Goal: Information Seeking & Learning: Understand process/instructions

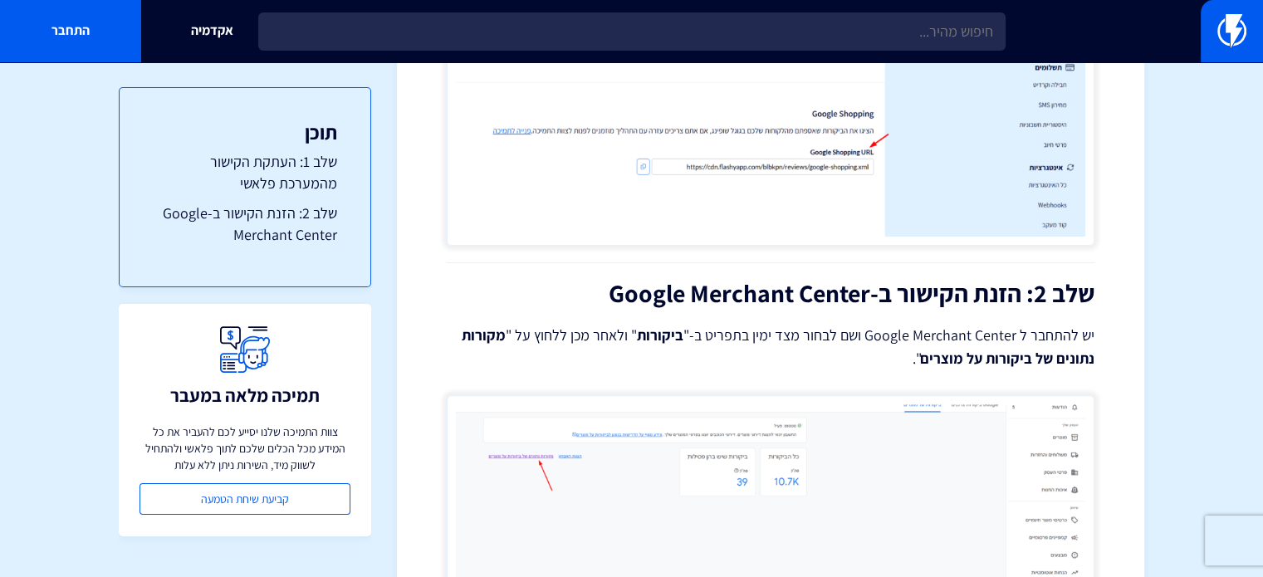
scroll to position [664, 0]
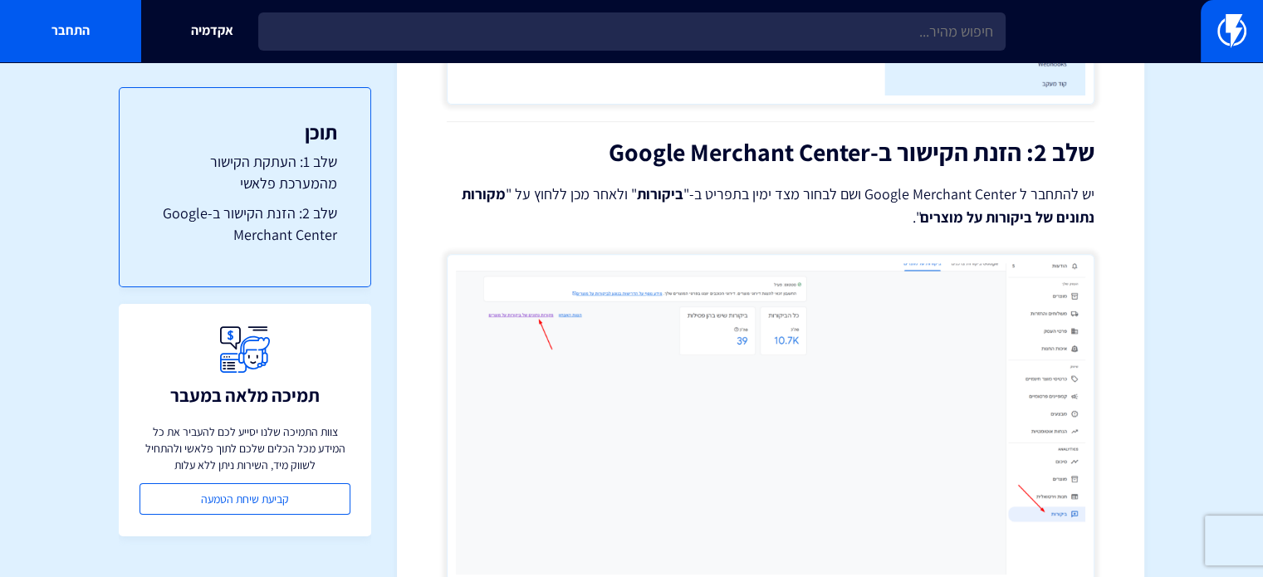
click at [766, 334] on img at bounding box center [771, 419] width 648 height 330
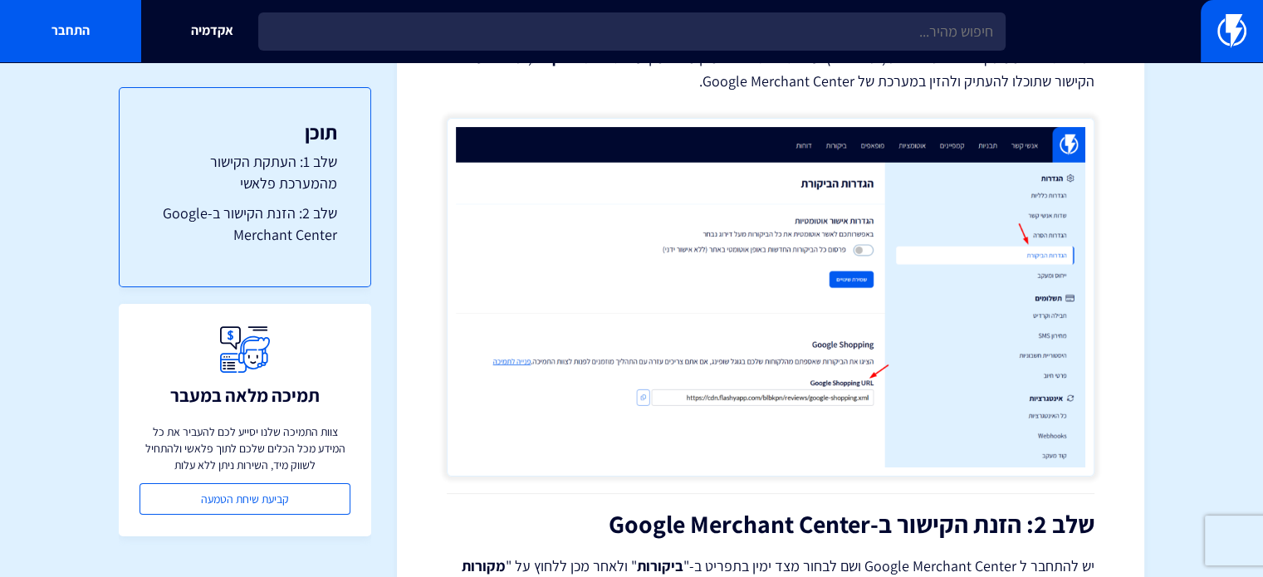
scroll to position [581, 0]
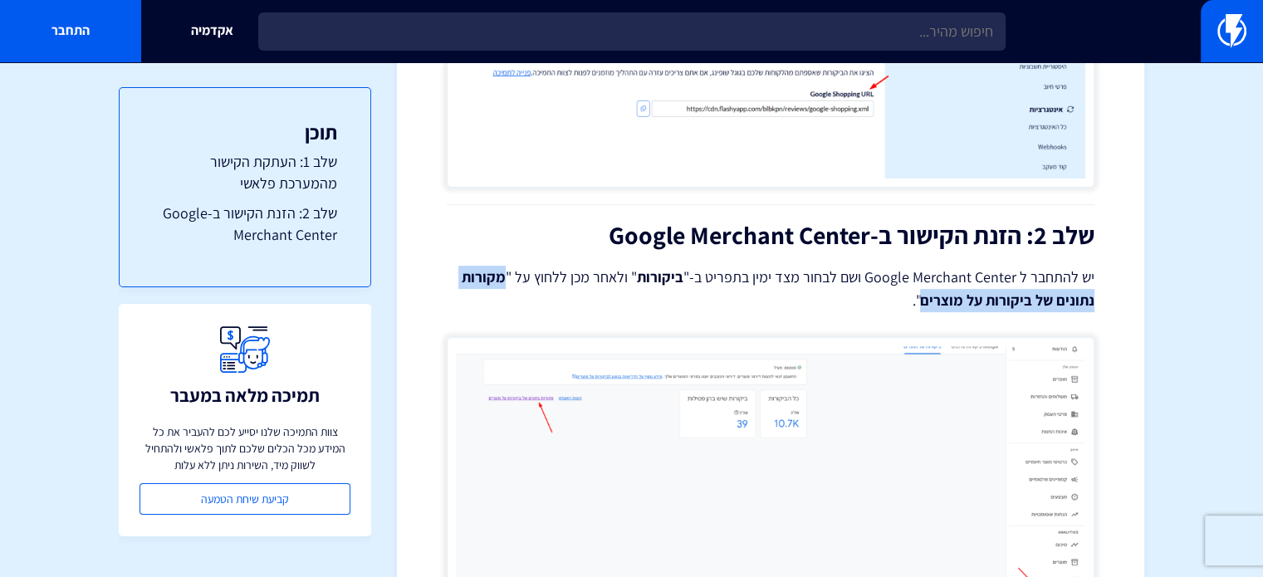
drag, startPoint x: 512, startPoint y: 274, endPoint x: 924, endPoint y: 301, distance: 412.8
click at [924, 301] on strong "מקורות נתונים של ביקורות על מוצרים" at bounding box center [778, 288] width 633 height 42
copy strong "מקורות נתונים של ביקורות על מוצרים"
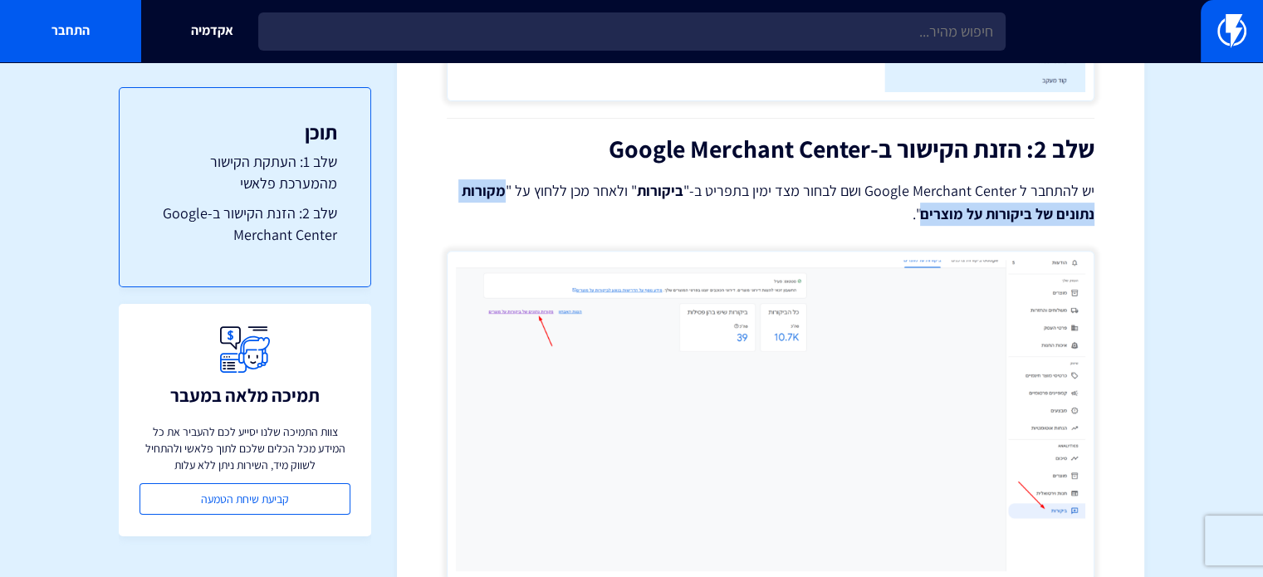
scroll to position [831, 0]
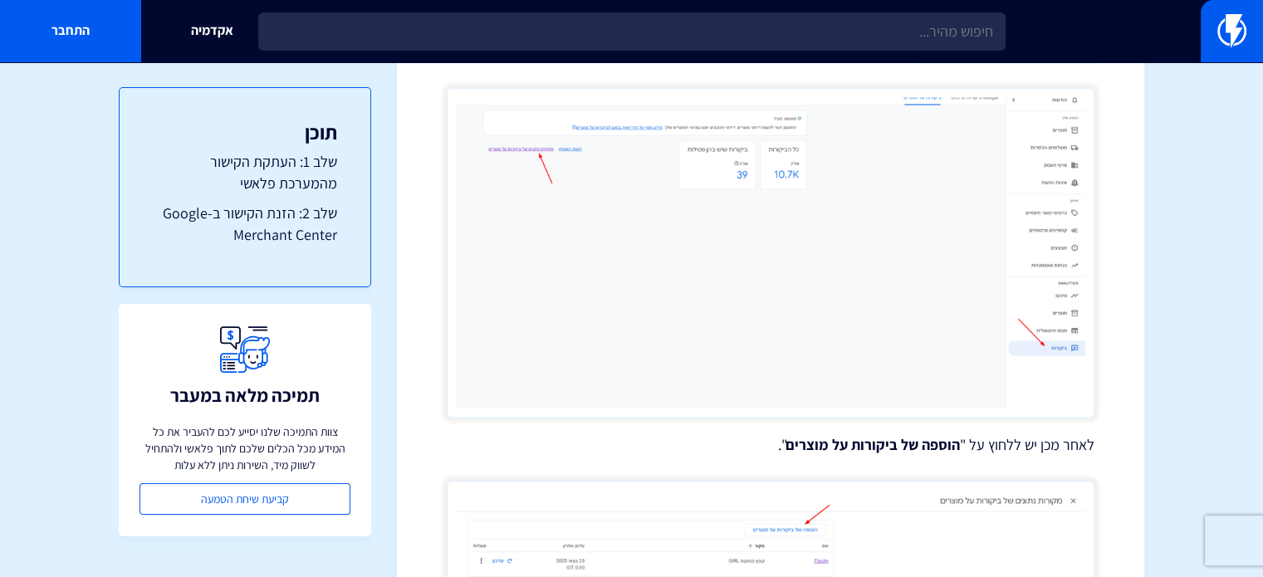
click at [806, 261] on img at bounding box center [771, 253] width 648 height 330
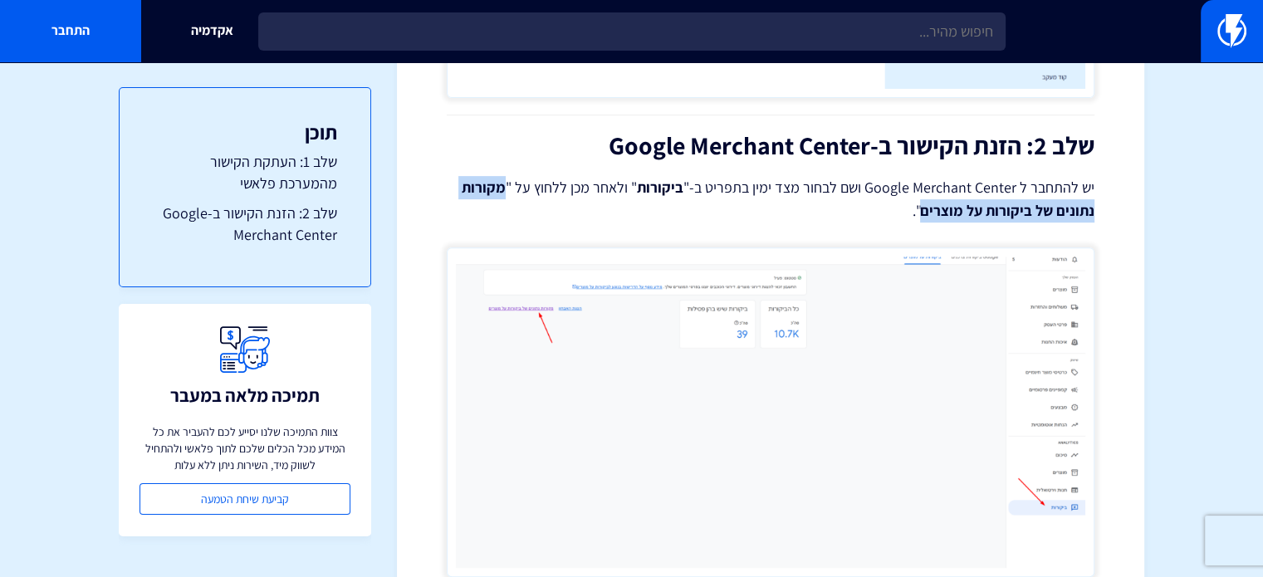
scroll to position [752, 0]
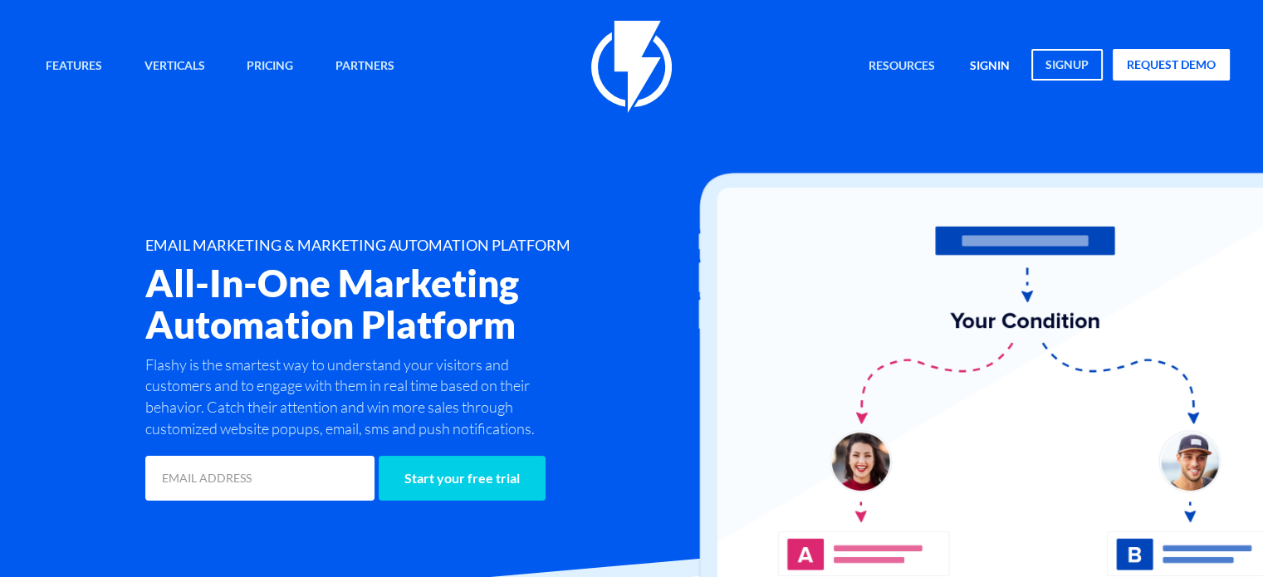
click at [997, 62] on link "signin" at bounding box center [990, 67] width 65 height 36
